Goal: Task Accomplishment & Management: Manage account settings

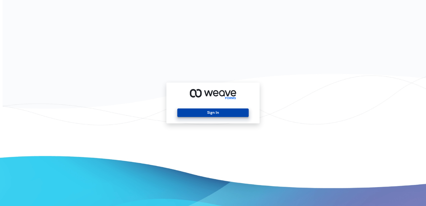
click at [237, 117] on button "Sign In" at bounding box center [212, 112] width 71 height 9
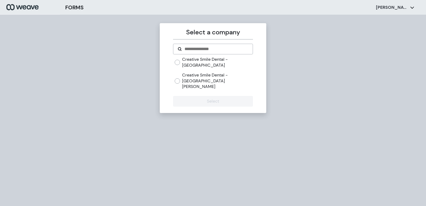
click at [205, 75] on label "Creative Smile Dental - San Lorenzo" at bounding box center [217, 80] width 71 height 17
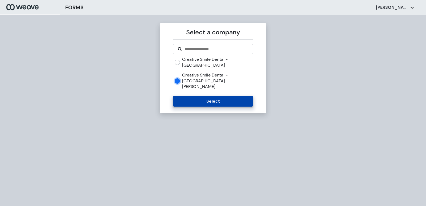
click at [192, 96] on button "Select" at bounding box center [213, 101] width 80 height 11
